Goal: Task Accomplishment & Management: Manage account settings

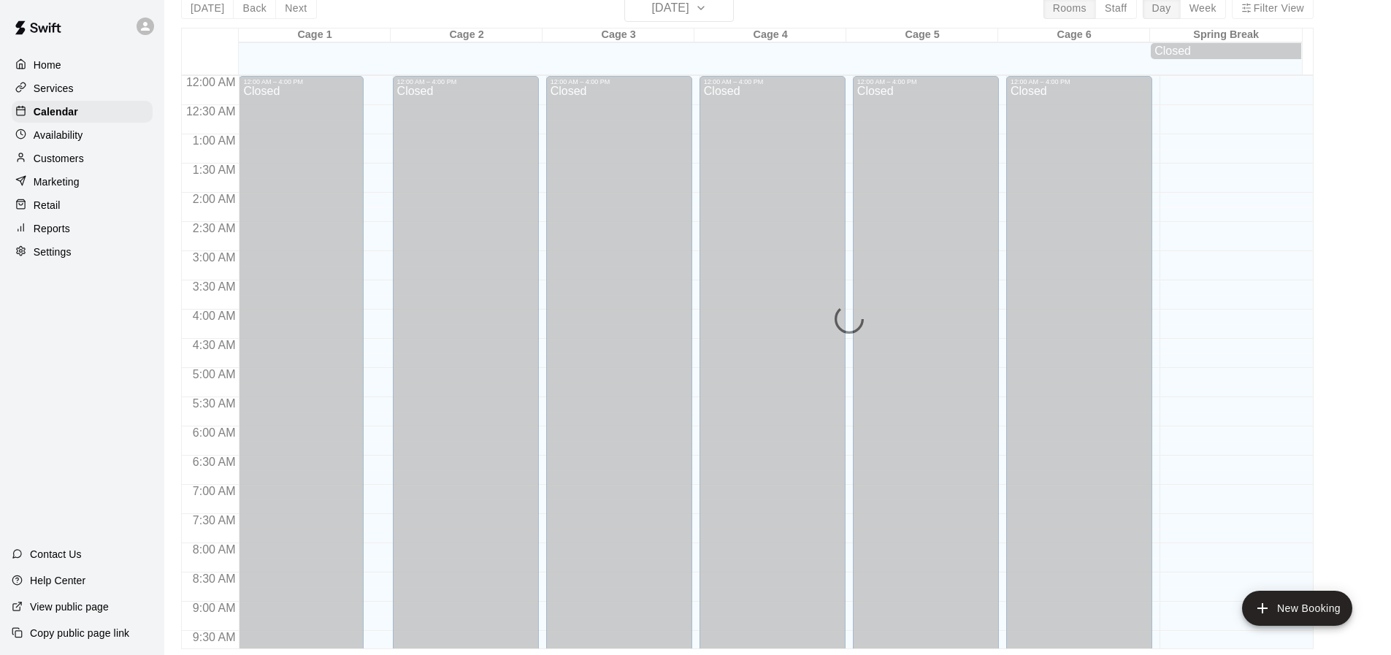
scroll to position [833, 0]
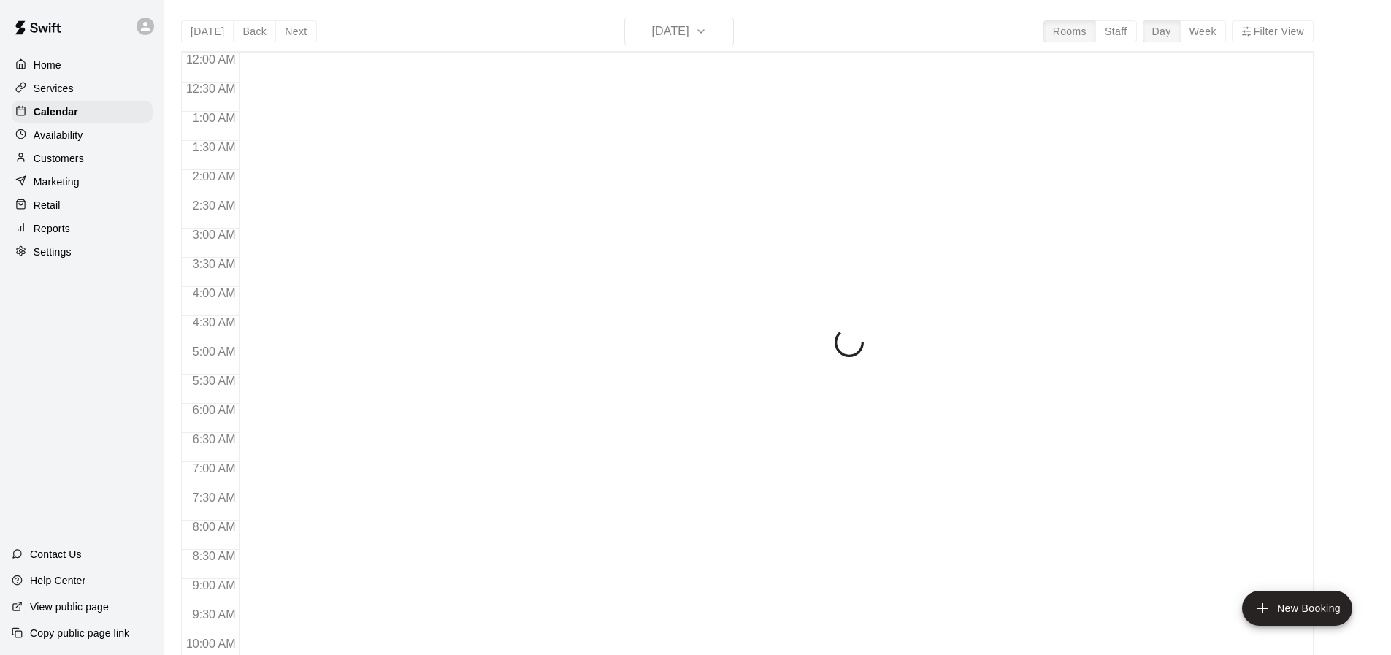
scroll to position [783, 0]
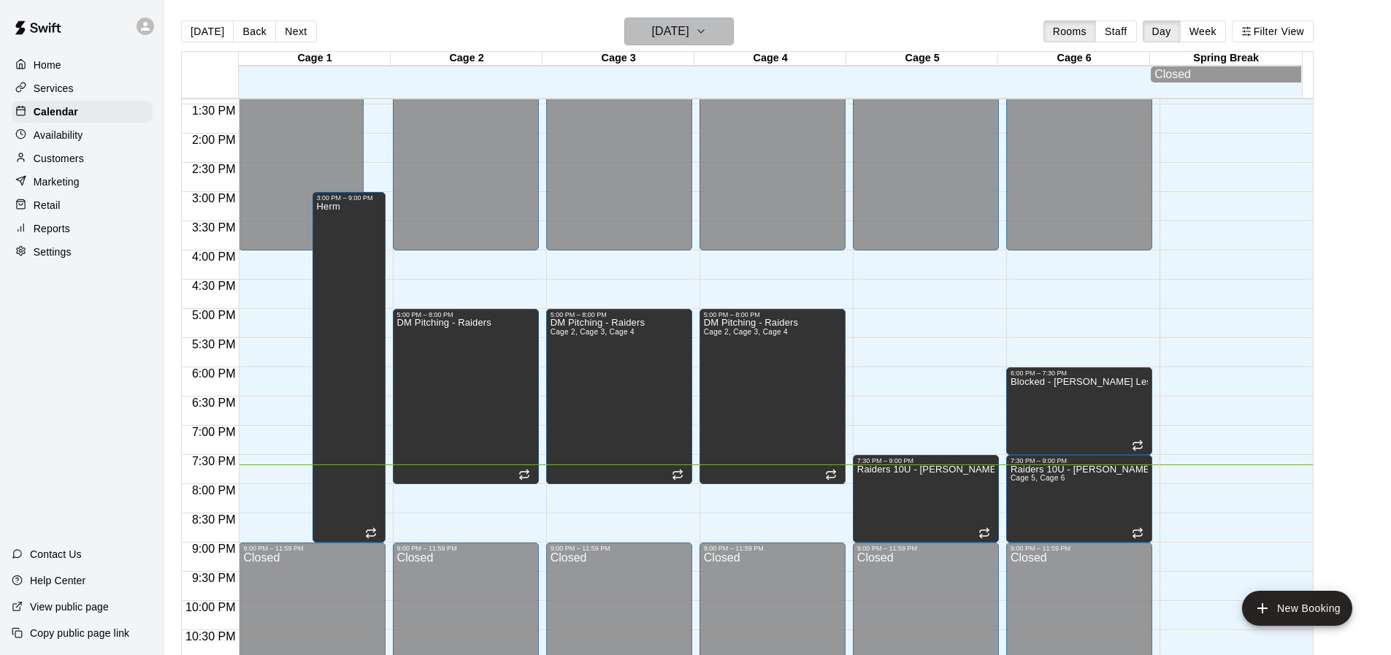
click at [687, 36] on h6 "[DATE]" at bounding box center [670, 31] width 37 height 20
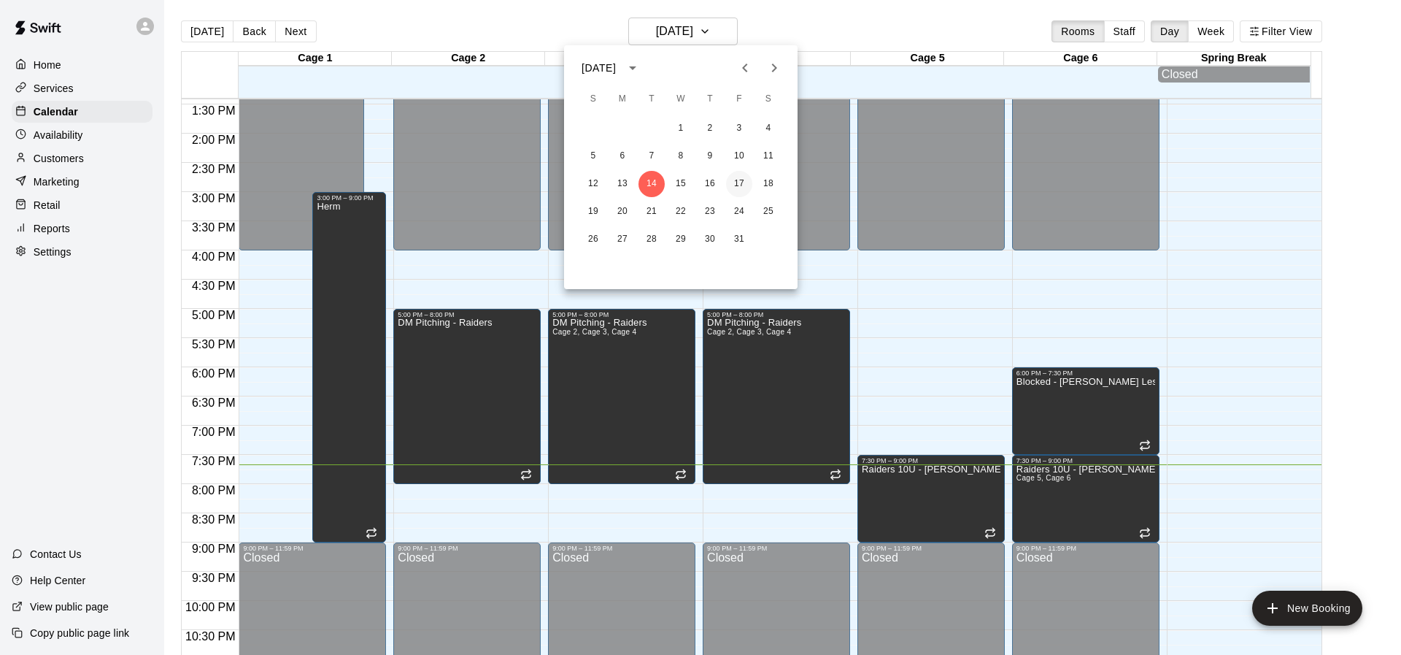
click at [736, 176] on button "17" at bounding box center [739, 184] width 26 height 26
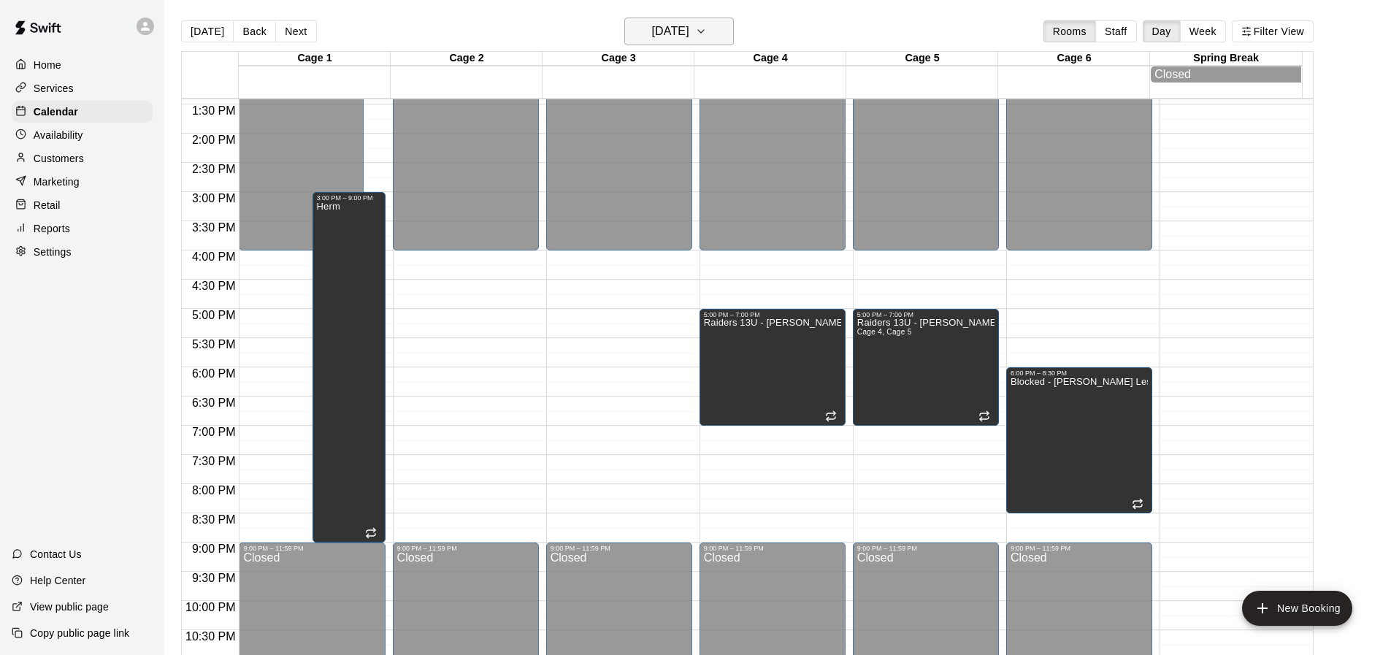
click at [689, 37] on h6 "[DATE]" at bounding box center [670, 31] width 37 height 20
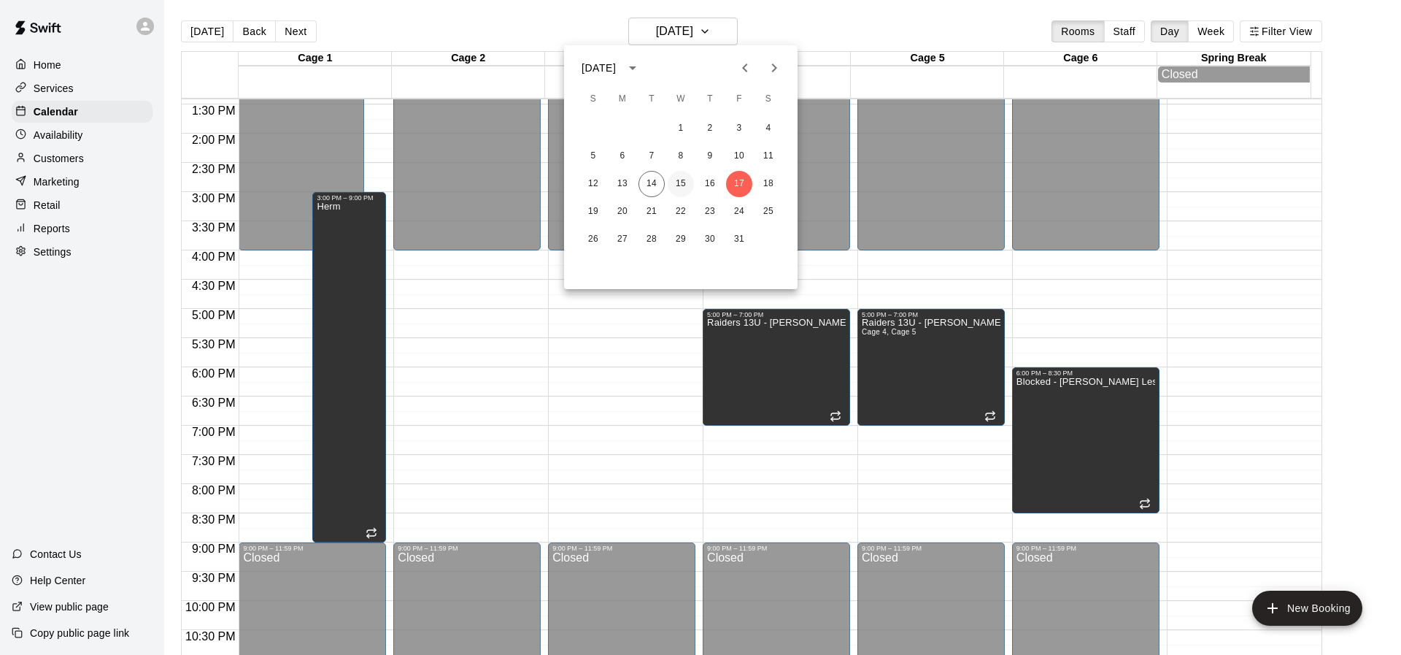
click at [675, 179] on button "15" at bounding box center [681, 184] width 26 height 26
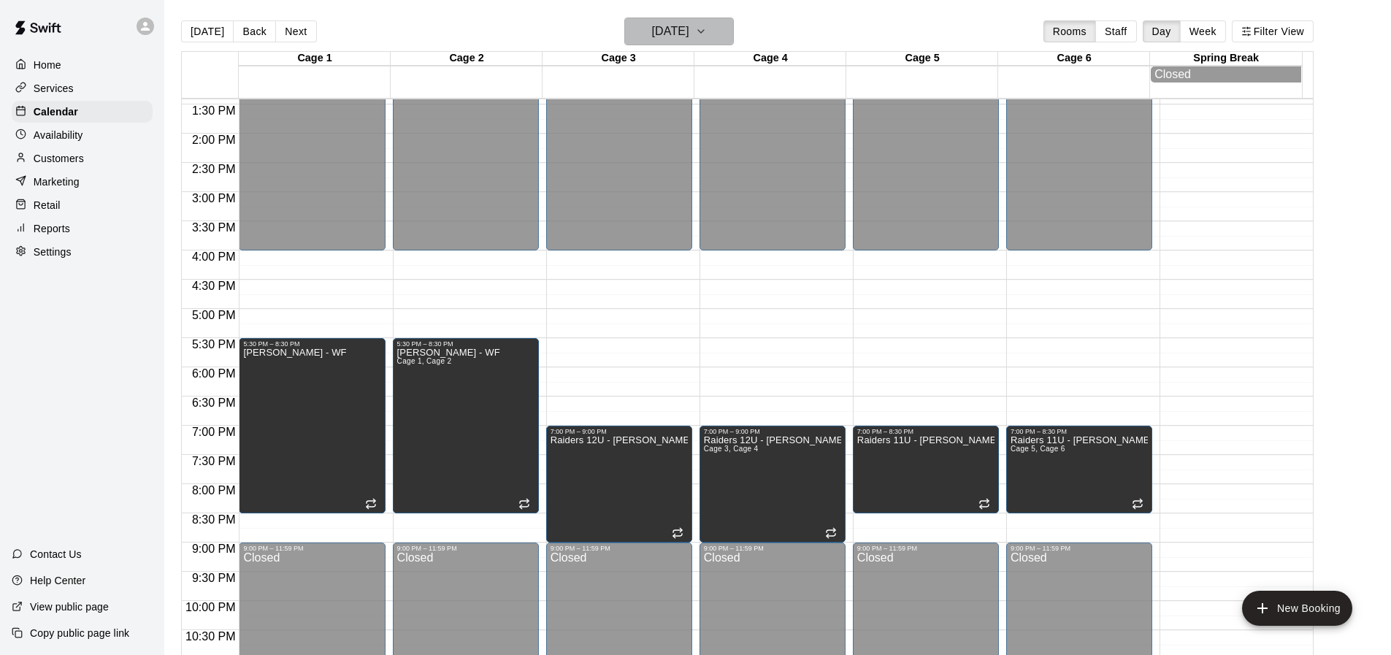
click at [689, 30] on h6 "[DATE]" at bounding box center [670, 31] width 37 height 20
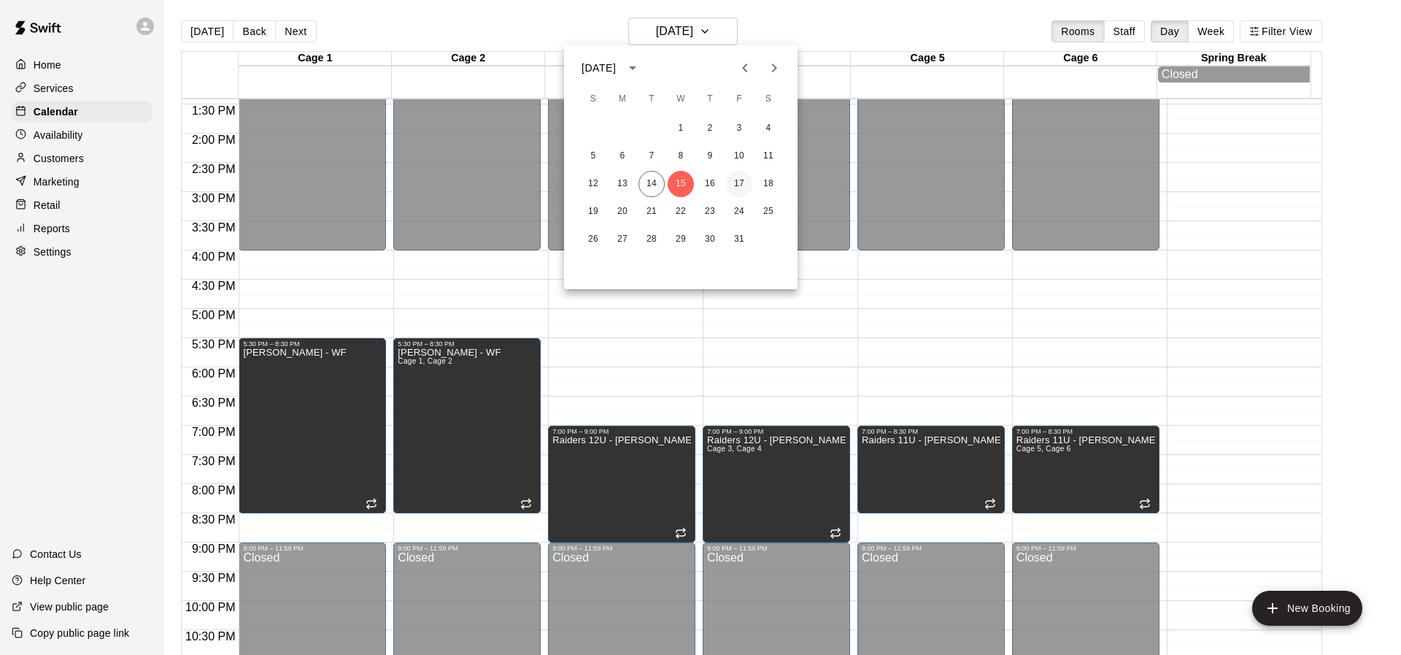
click at [741, 174] on button "17" at bounding box center [739, 184] width 26 height 26
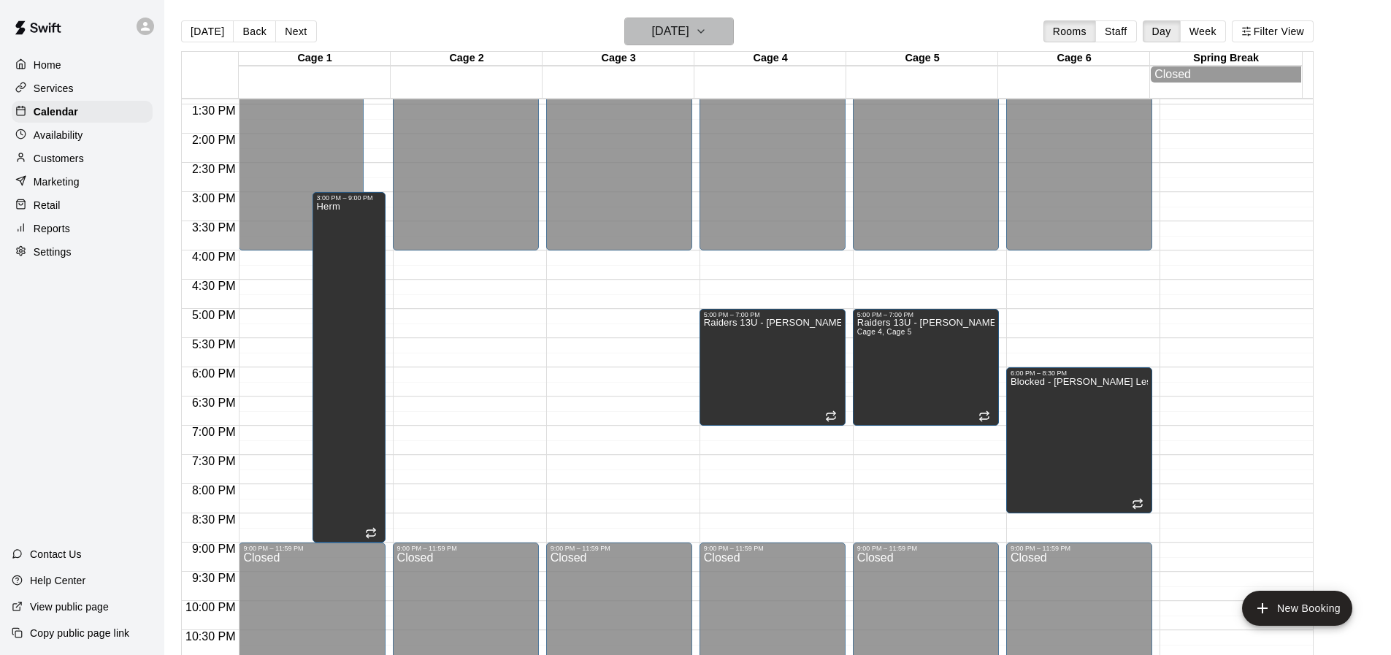
click at [661, 33] on h6 "[DATE]" at bounding box center [670, 31] width 37 height 20
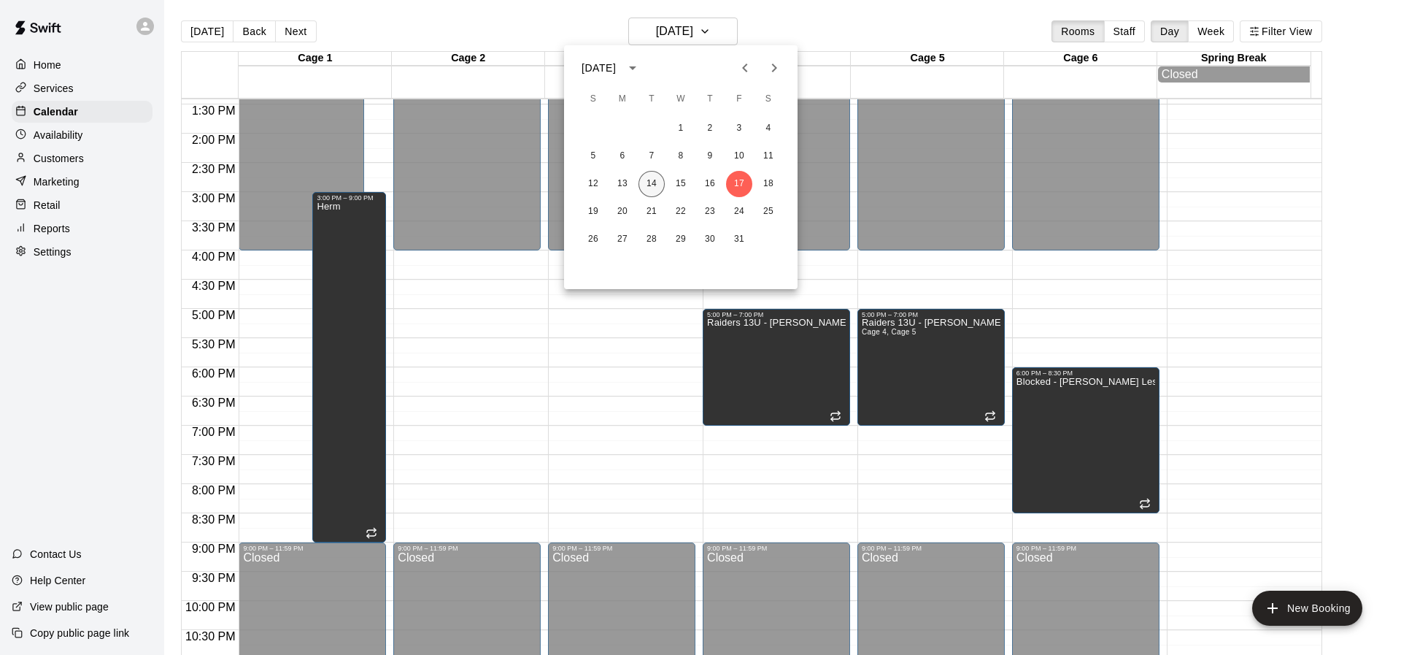
click at [656, 180] on button "14" at bounding box center [652, 184] width 26 height 26
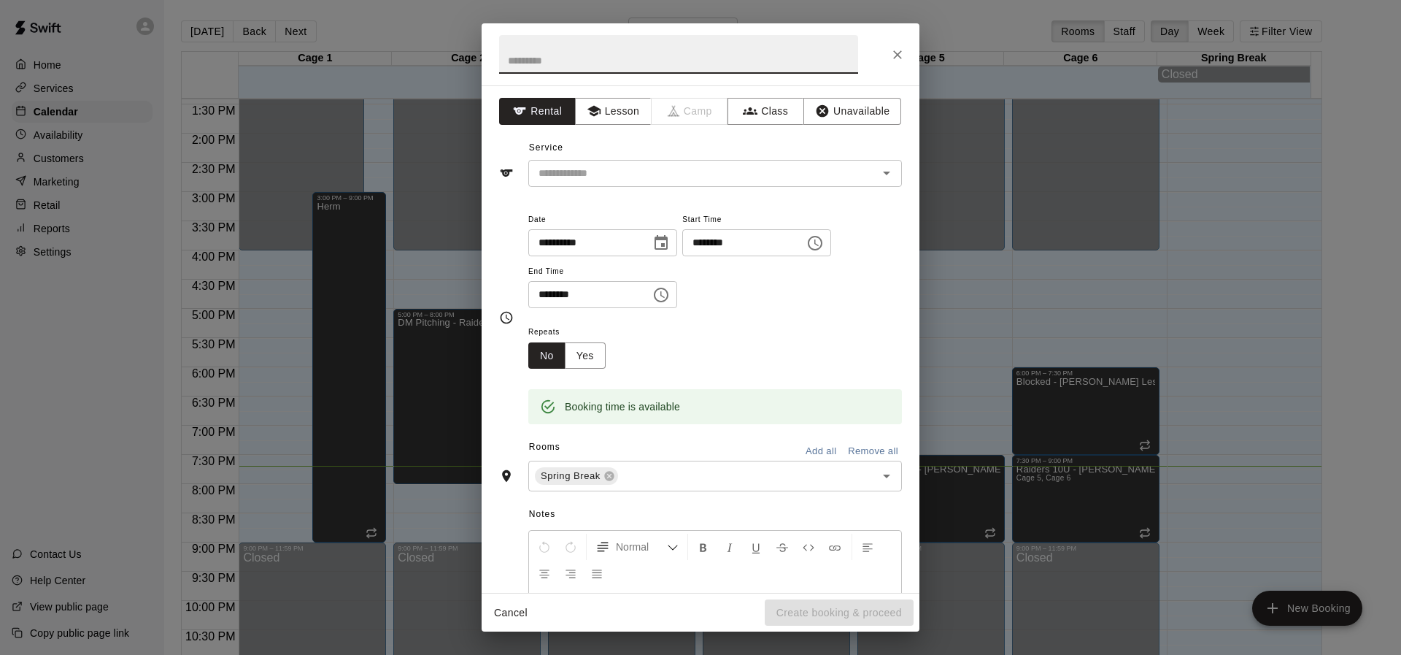
drag, startPoint x: 1172, startPoint y: 321, endPoint x: 896, endPoint y: 56, distance: 383.1
click at [896, 56] on icon "Close" at bounding box center [897, 54] width 9 height 9
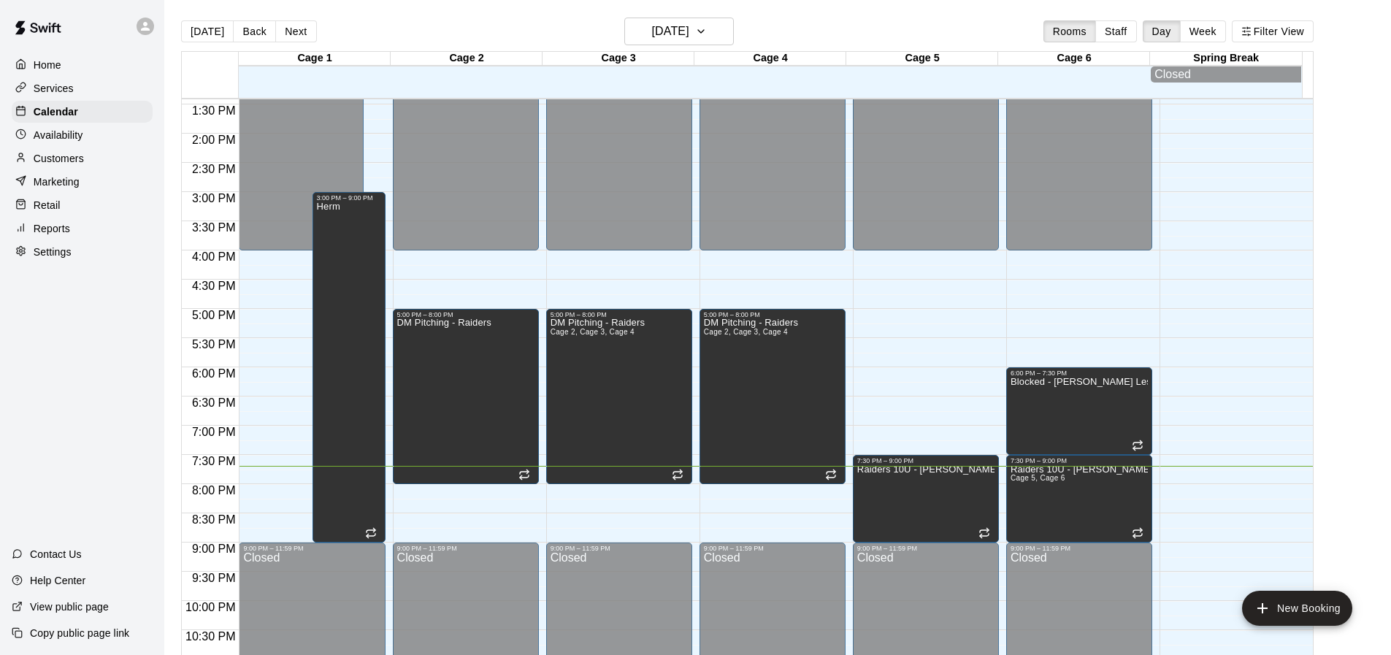
drag, startPoint x: 1073, startPoint y: 300, endPoint x: 1064, endPoint y: 293, distance: 11.5
click at [1064, 293] on div "12:00 AM – 4:00 PM Closed 6:00 PM – 7:30 PM Blocked - [PERSON_NAME] Lessons 7:3…" at bounding box center [1079, 16] width 146 height 1401
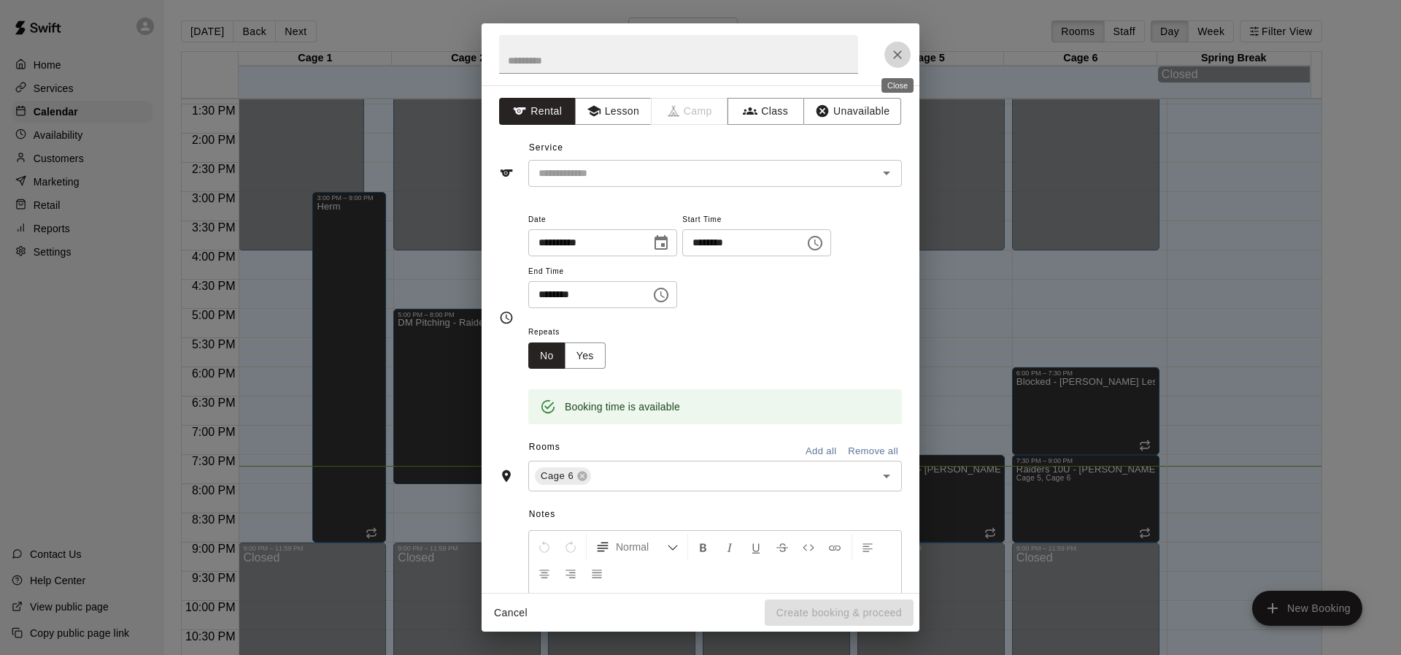
click at [900, 54] on icon "Close" at bounding box center [898, 54] width 15 height 15
